Goal: Use online tool/utility: Utilize a website feature to perform a specific function

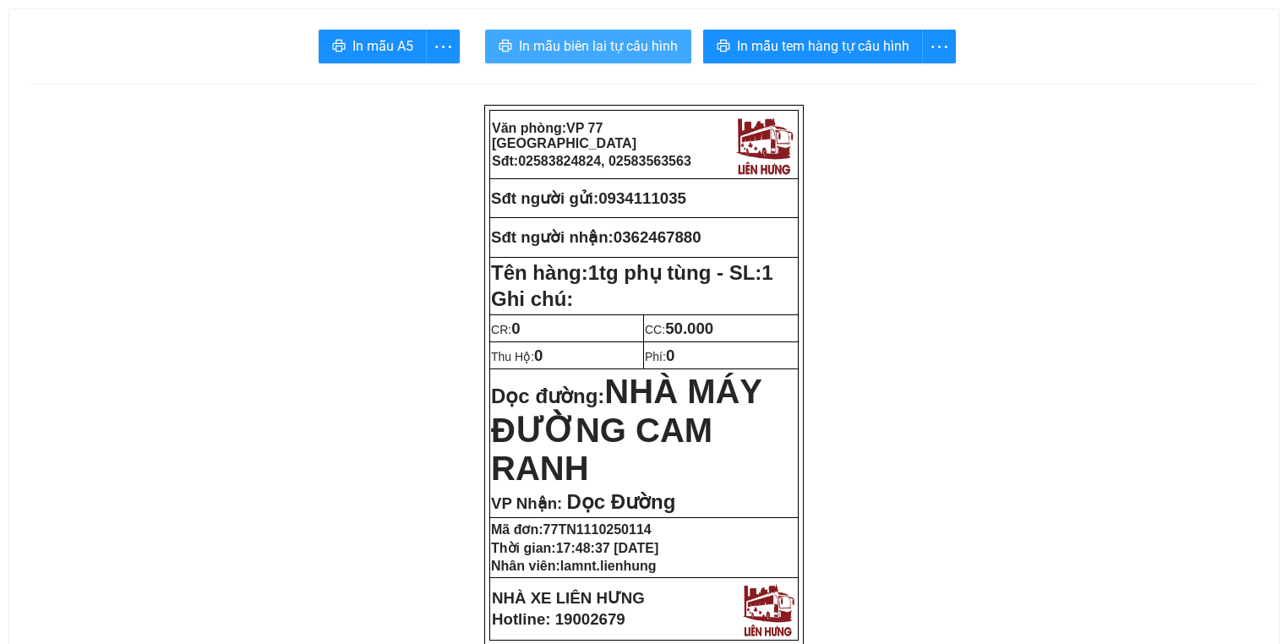
click at [644, 35] on span "In mẫu biên lai tự cấu hình" at bounding box center [598, 45] width 159 height 21
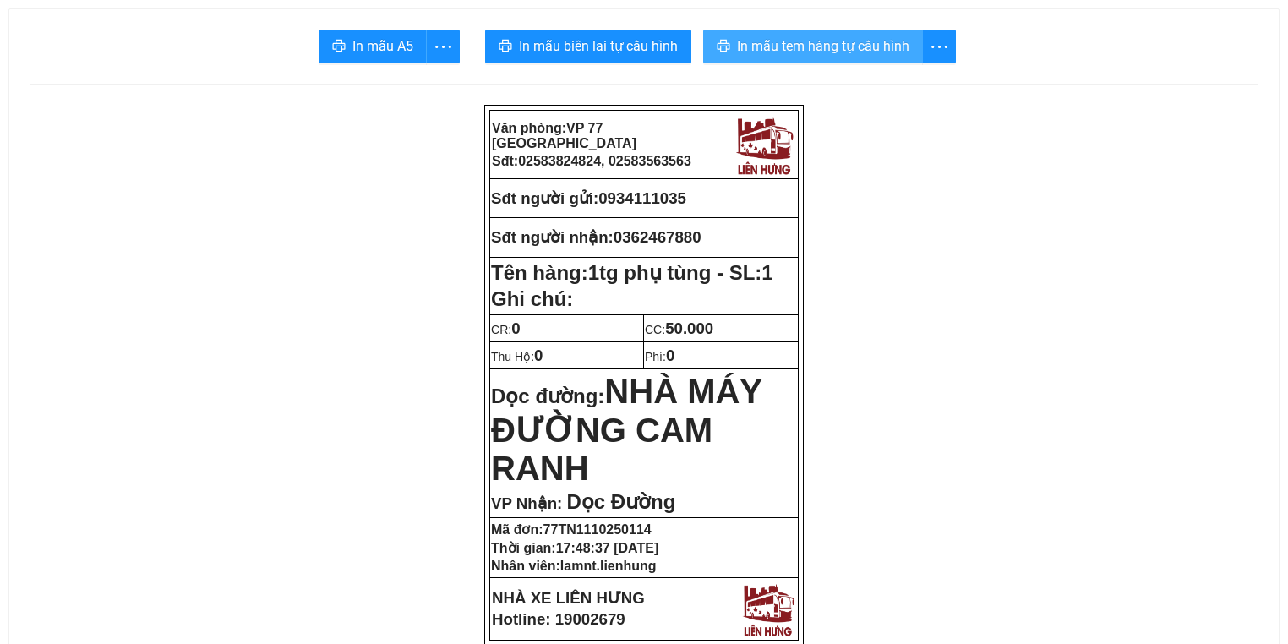
click at [787, 41] on span "In mẫu tem hàng tự cấu hình" at bounding box center [823, 45] width 172 height 21
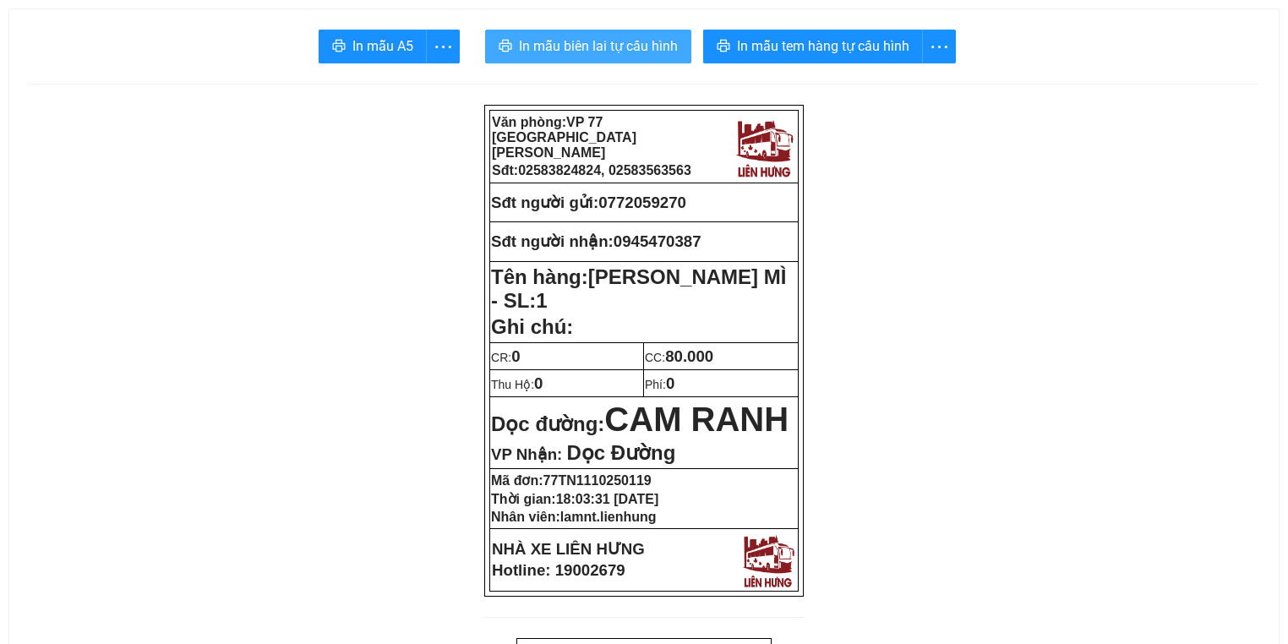
click at [523, 50] on span "In mẫu biên lai tự cấu hình" at bounding box center [598, 45] width 159 height 21
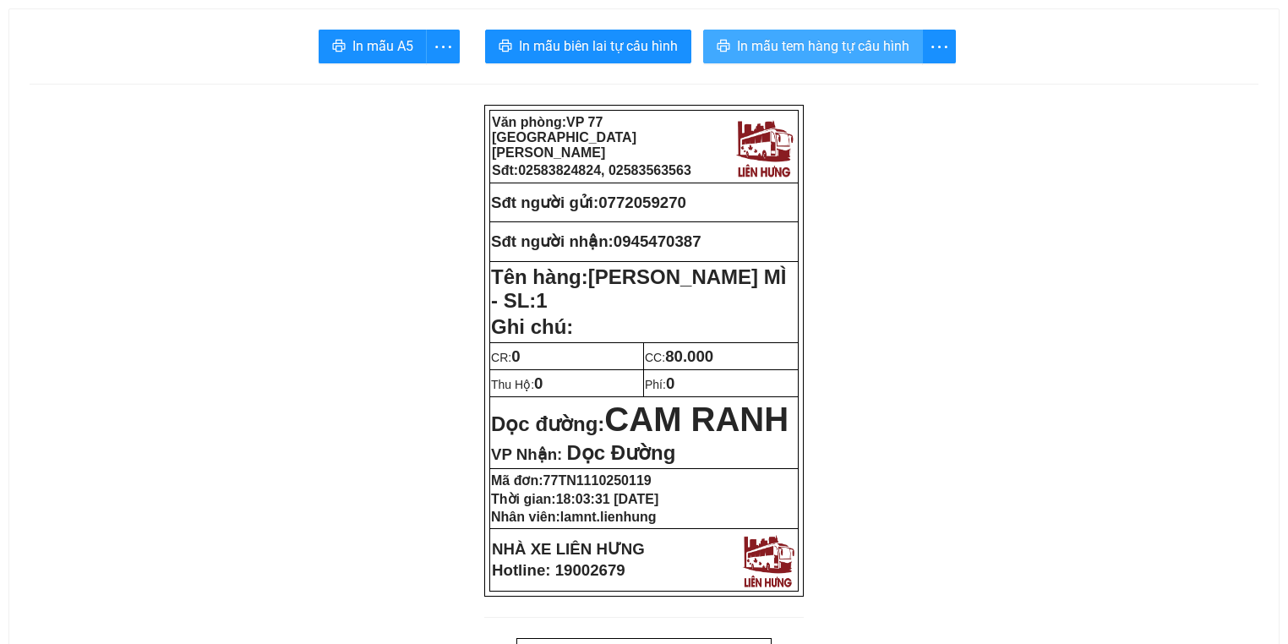
click at [729, 54] on span "printer" at bounding box center [724, 47] width 14 height 16
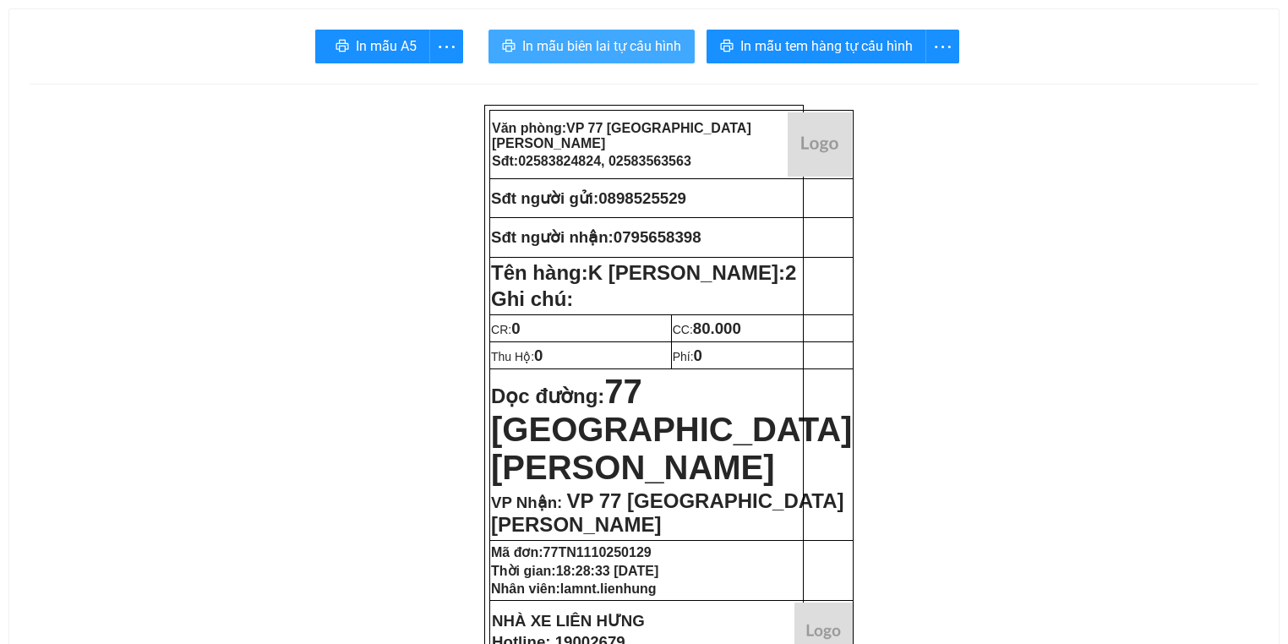
click at [561, 41] on span "In mẫu biên lai tự cấu hình" at bounding box center [601, 45] width 159 height 21
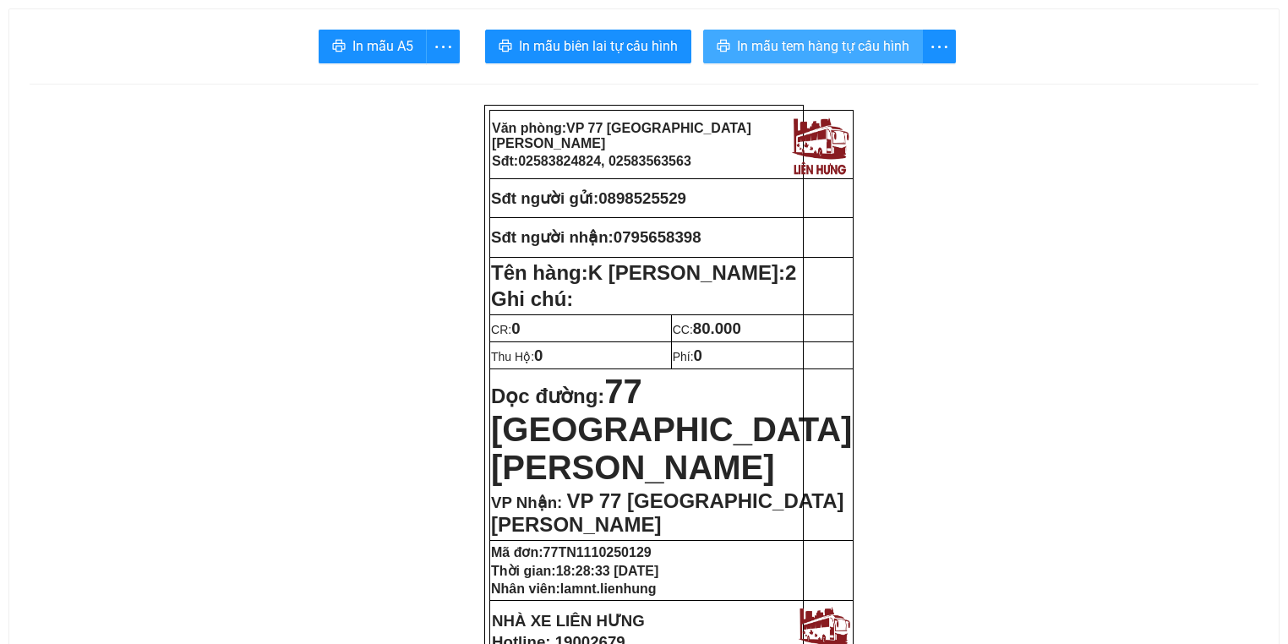
click at [855, 51] on span "In mẫu tem hàng tự cấu hình" at bounding box center [823, 45] width 172 height 21
